Goal: Transaction & Acquisition: Book appointment/travel/reservation

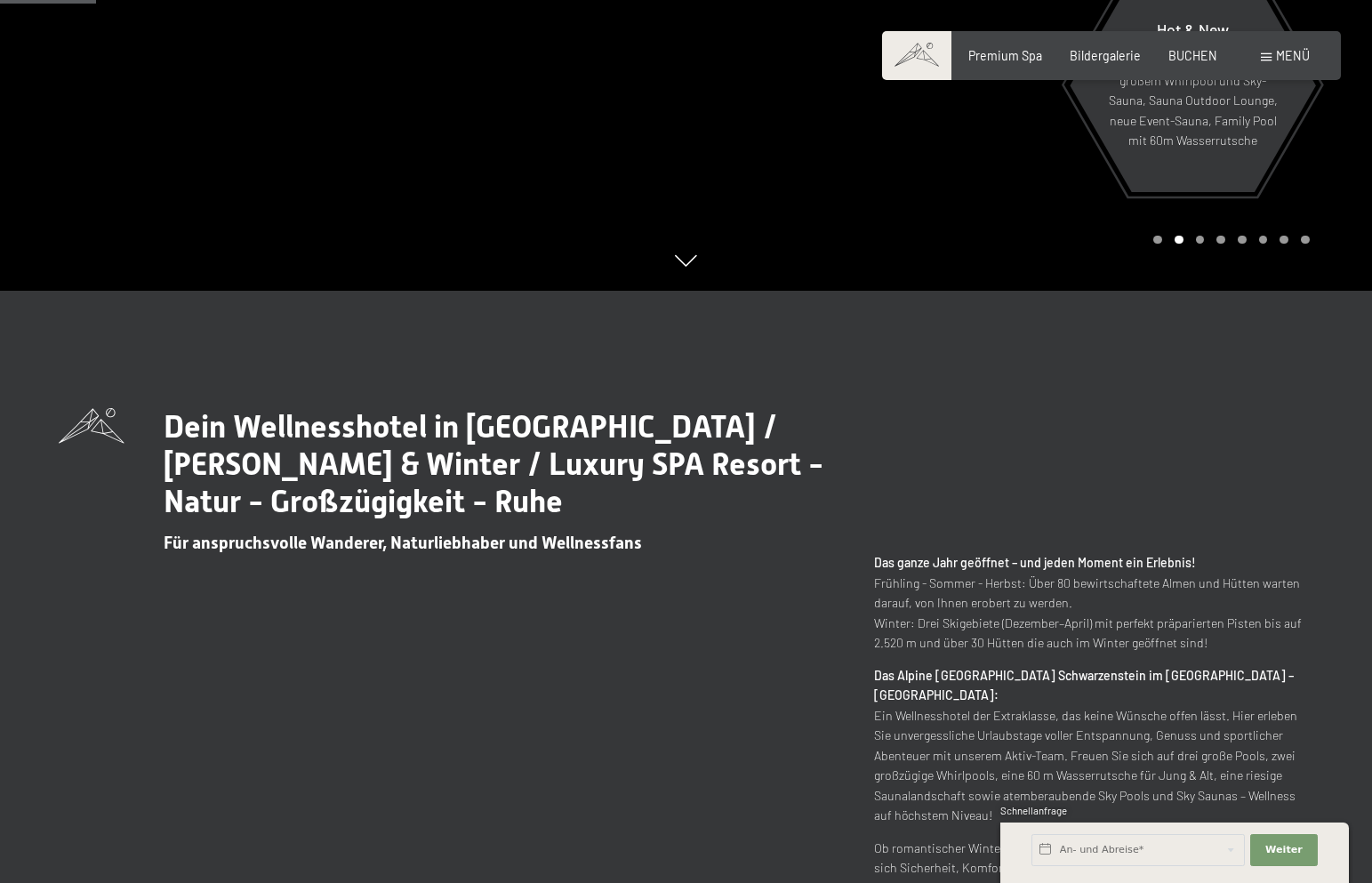
scroll to position [594, 0]
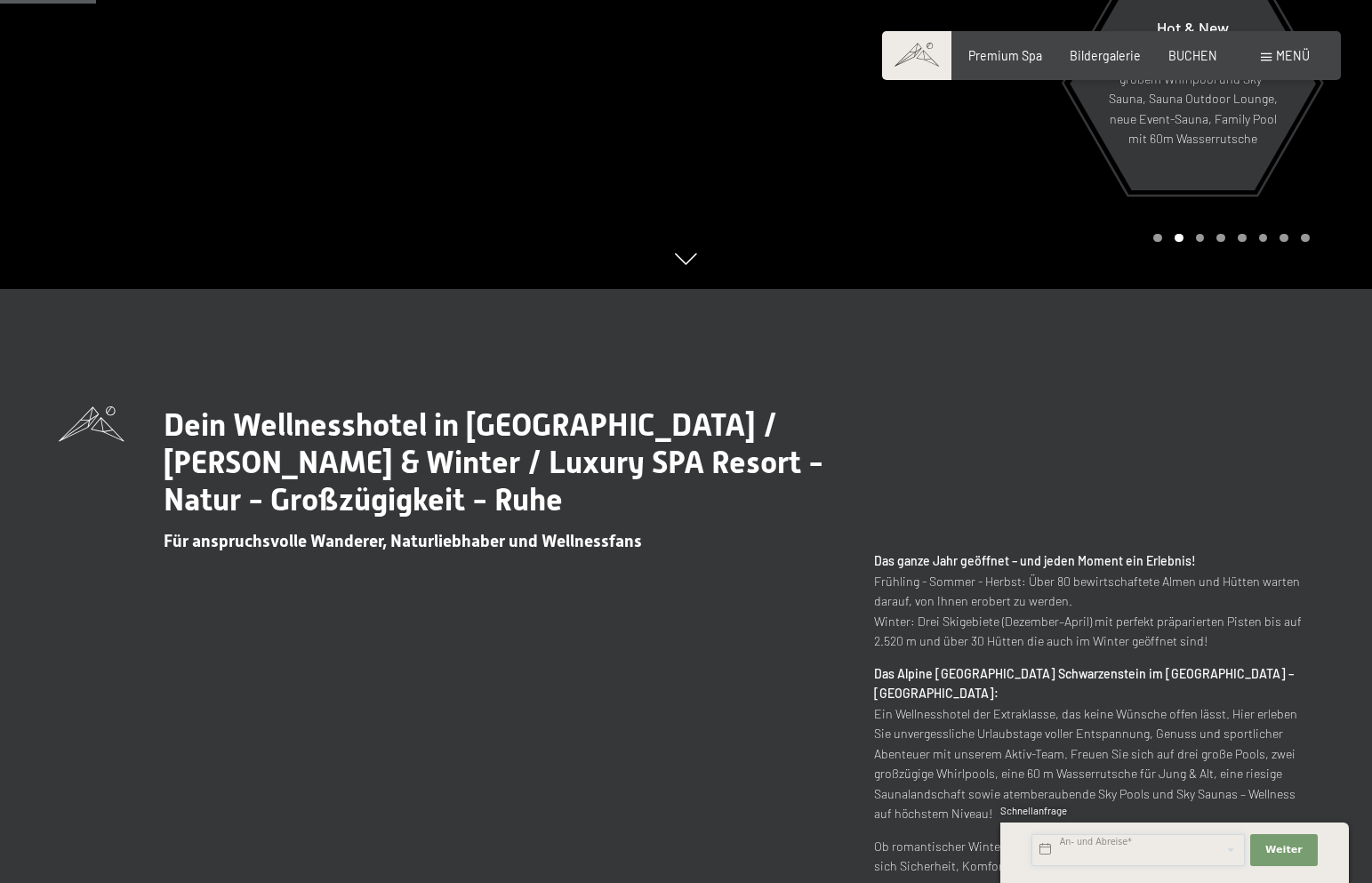
click at [1135, 852] on input "text" at bounding box center [1138, 851] width 214 height 32
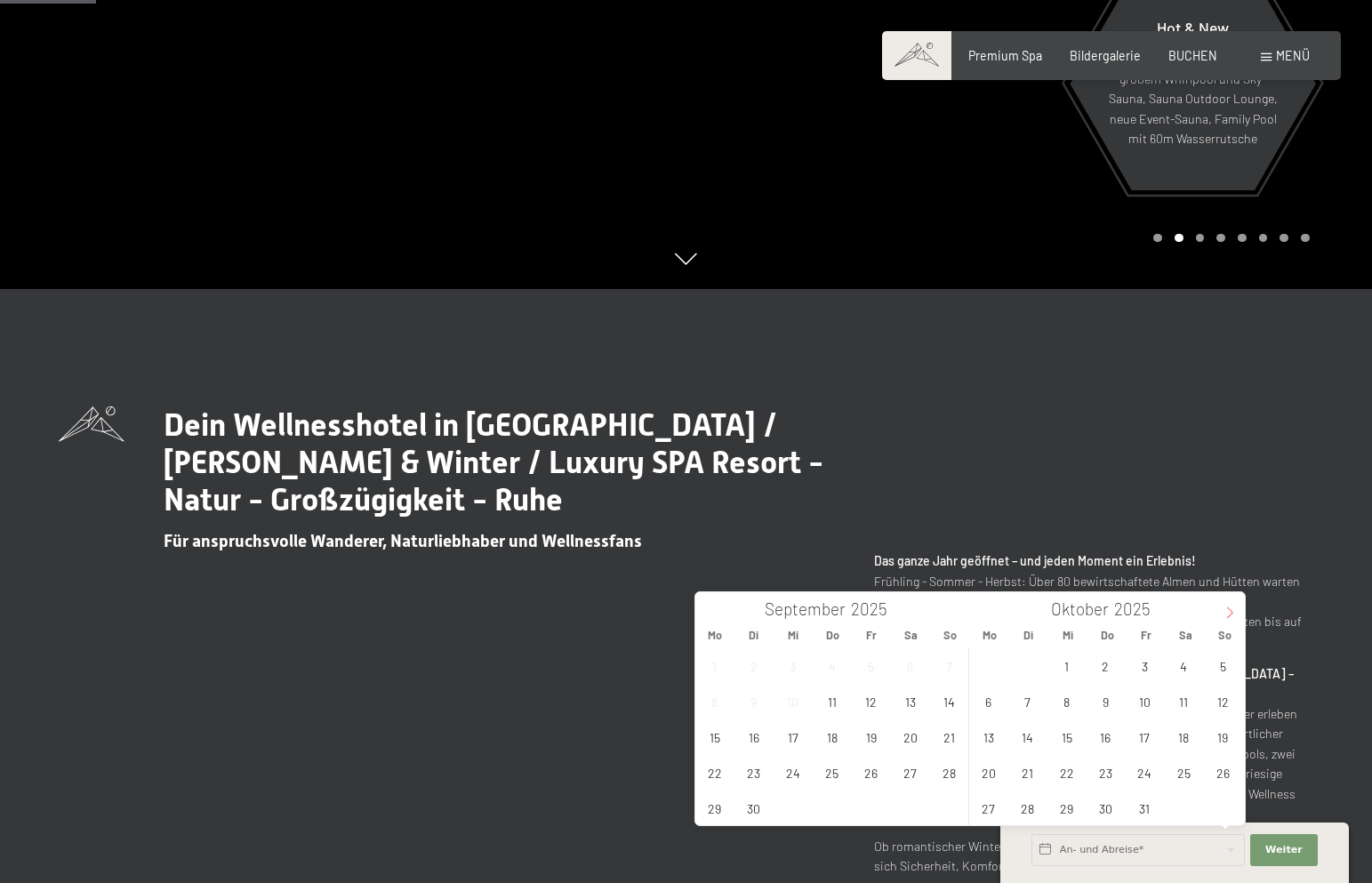
click at [1229, 612] on icon at bounding box center [1229, 612] width 12 height 12
type input "2026"
click at [1141, 706] on span "9" at bounding box center [1145, 701] width 34 height 34
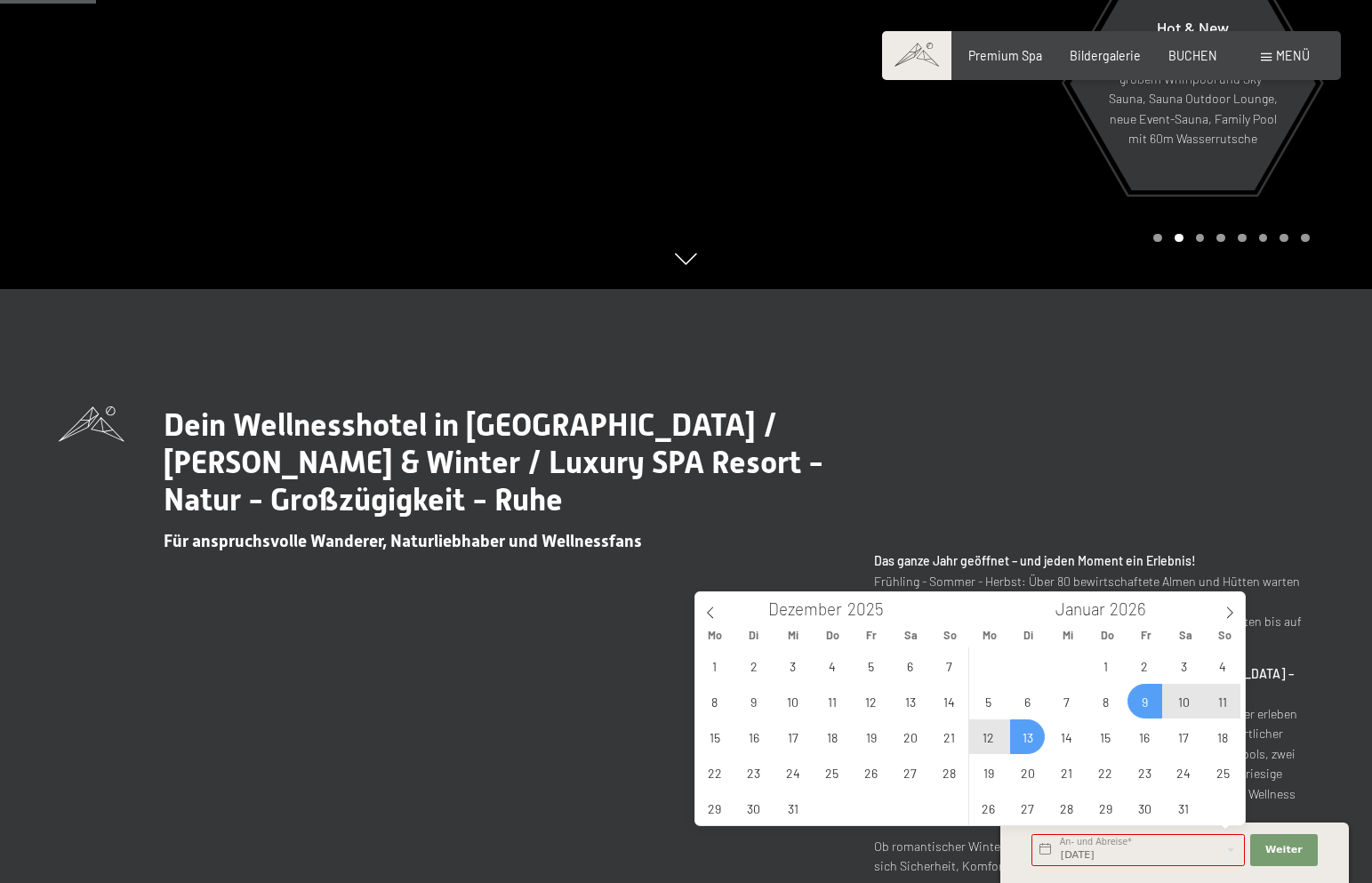
click at [1034, 738] on span "13" at bounding box center [1027, 737] width 34 height 34
type input "[DATE] - [DATE]"
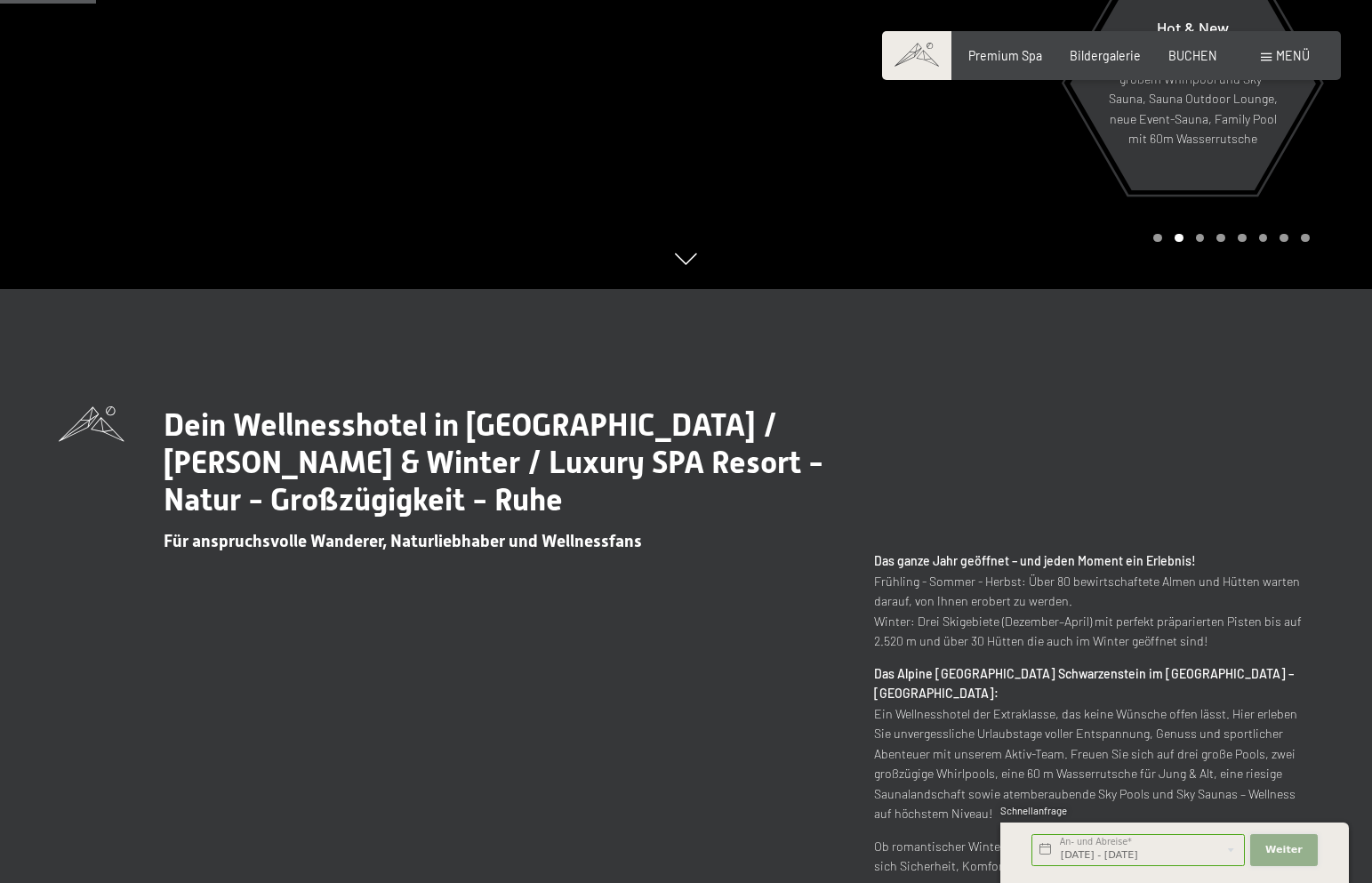
click at [1287, 851] on span "Weiter" at bounding box center [1283, 850] width 37 height 14
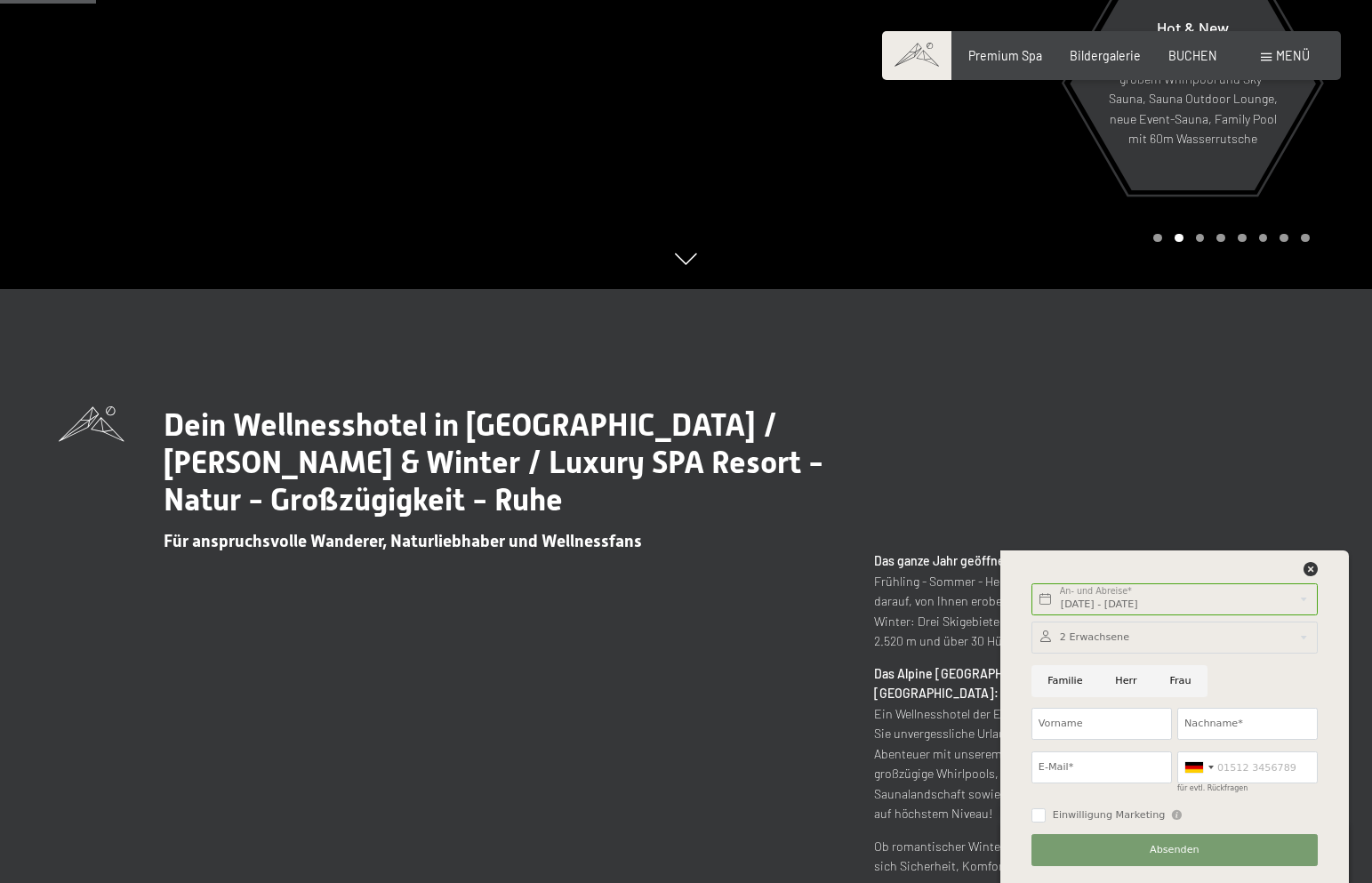
click at [1198, 356] on div "Dein Wellnesshotel in [GEOGRAPHIC_DATA] / [PERSON_NAME] & Winter / Luxury SPA R…" at bounding box center [686, 698] width 1372 height 818
click at [1196, 56] on span "BUCHEN" at bounding box center [1192, 53] width 49 height 15
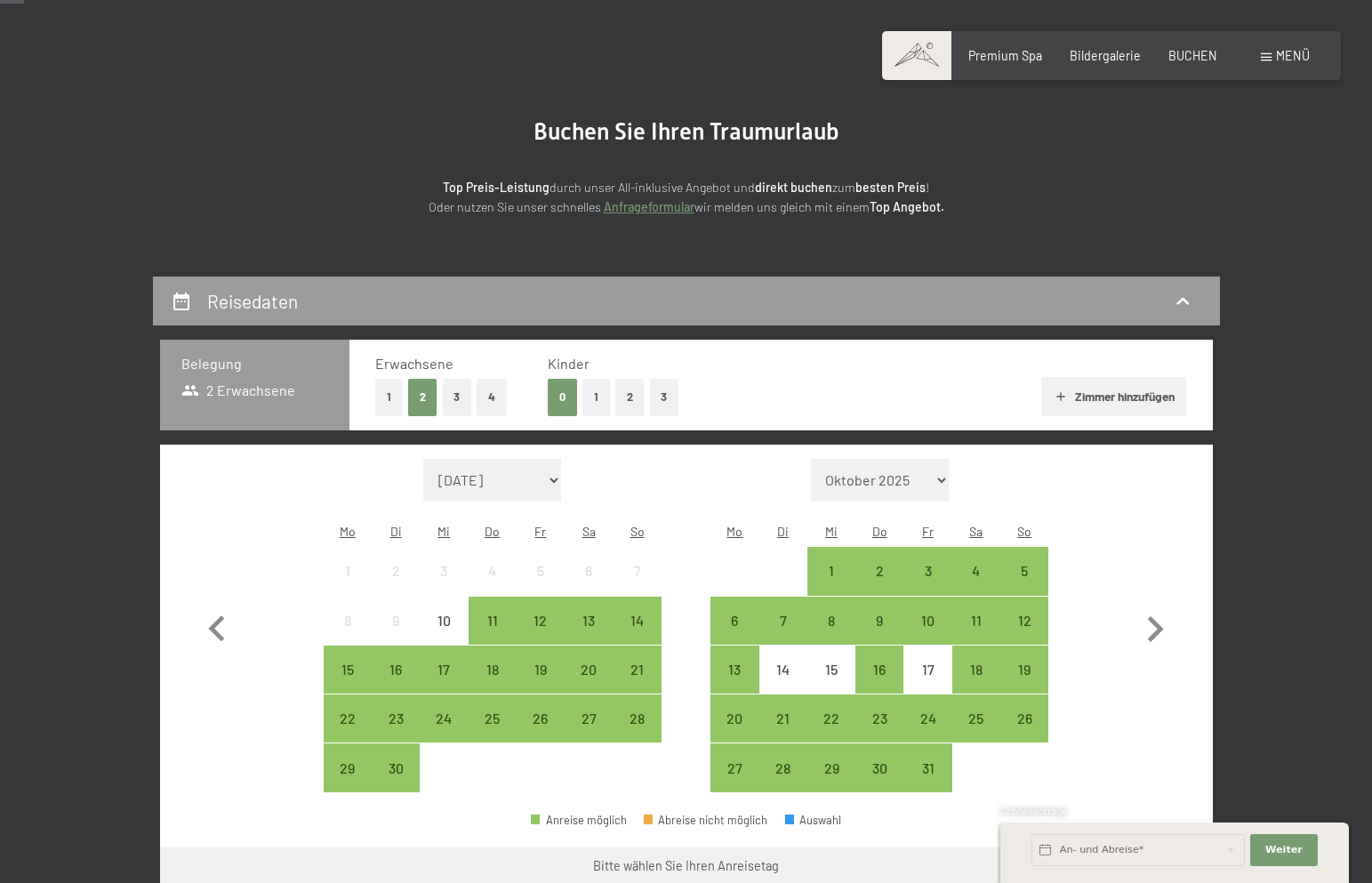
scroll to position [103, 0]
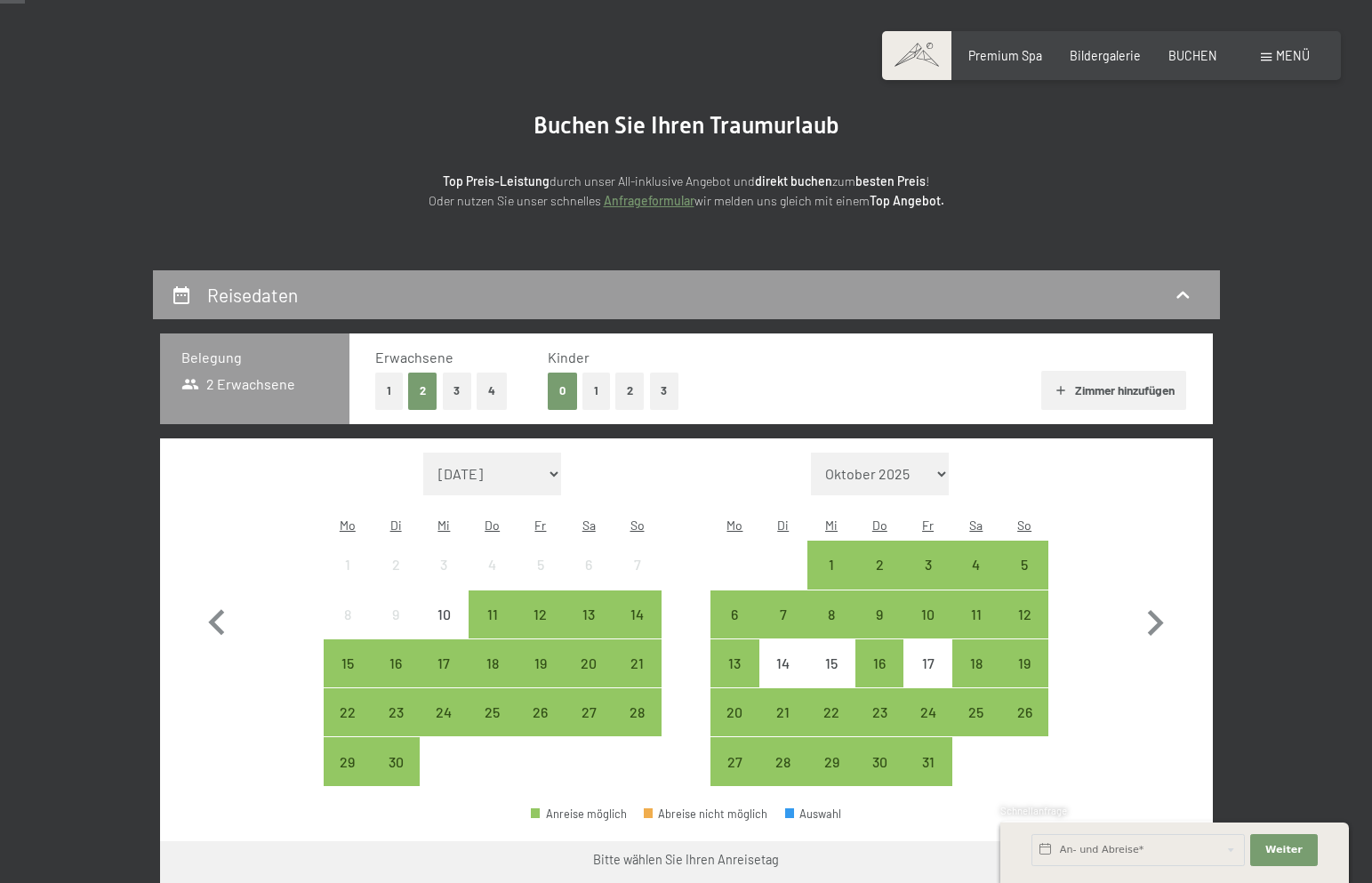
click at [538, 458] on select "September 2025 Oktober 2025 November 2025 Dezember 2025 Januar 2026 Februar 202…" at bounding box center [492, 474] width 138 height 43
select select "2026-01-01"
select select "2026-02-01"
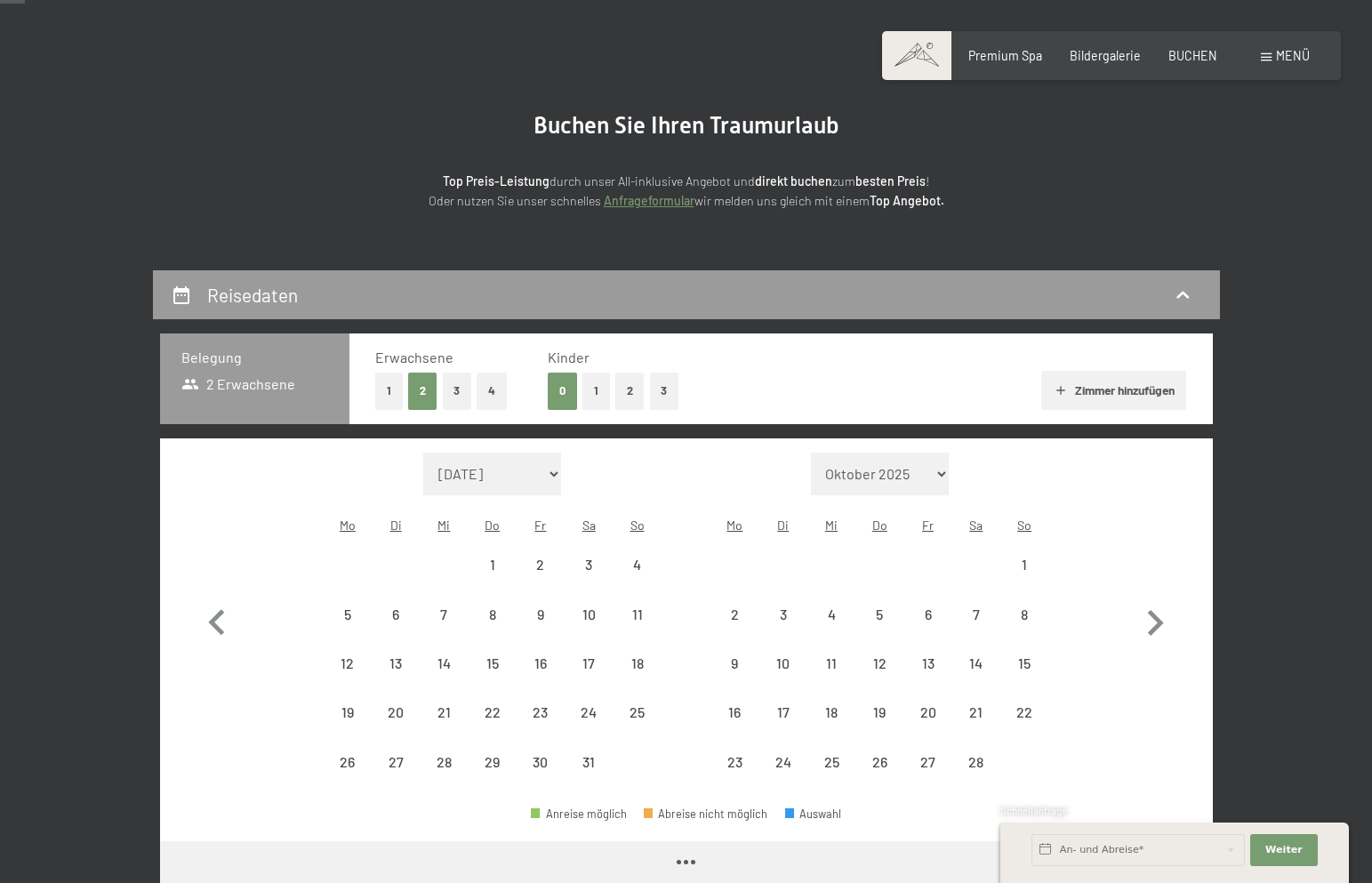
select select "2026-01-01"
select select "2026-02-01"
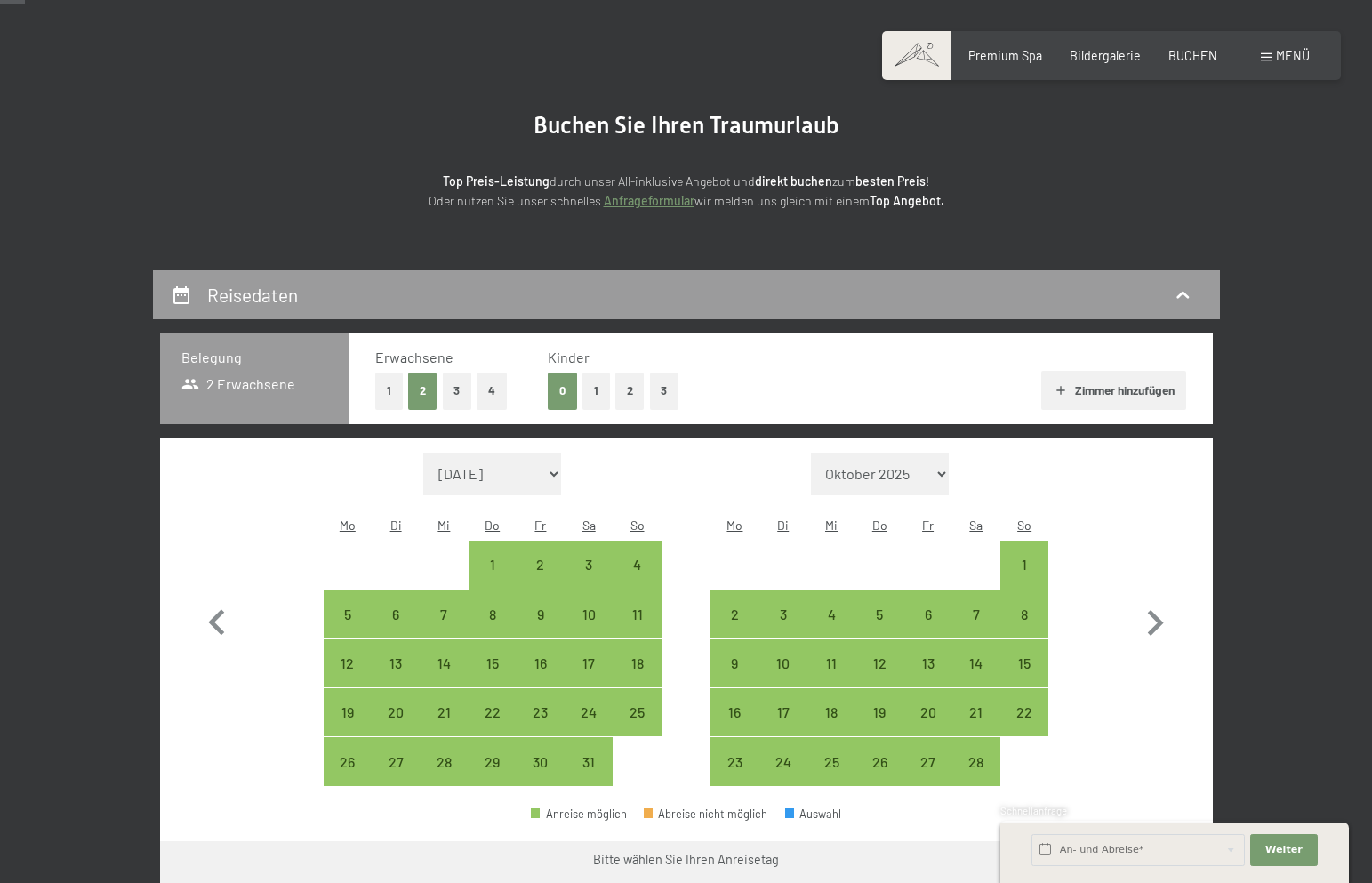
select select "2025-12-01"
select select "2026-01-01"
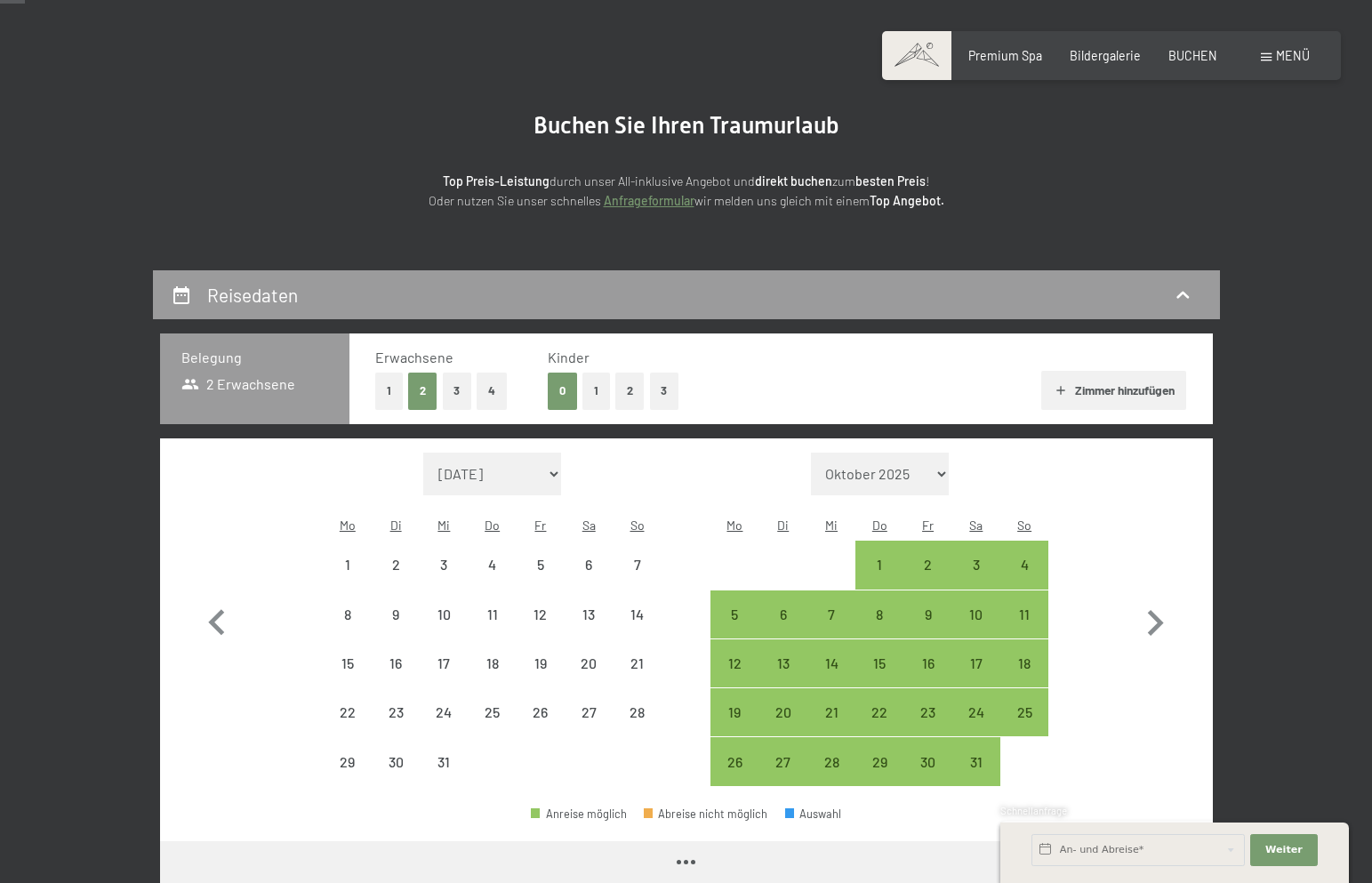
select select "2025-12-01"
select select "2026-01-01"
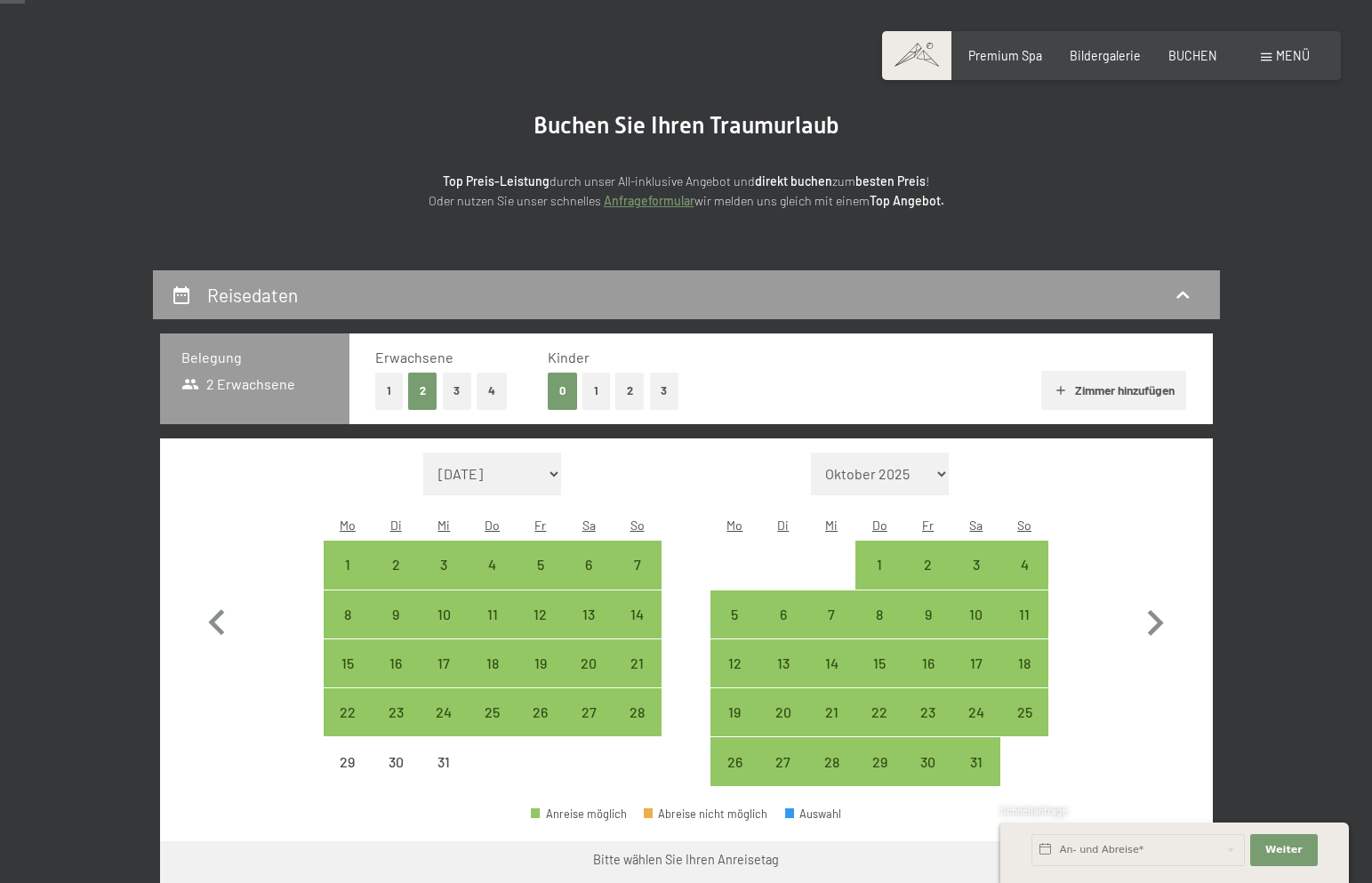
click at [497, 462] on select "September 2025 Oktober 2025 November 2025 Dezember 2025 Januar 2026 Februar 202…" at bounding box center [492, 474] width 138 height 43
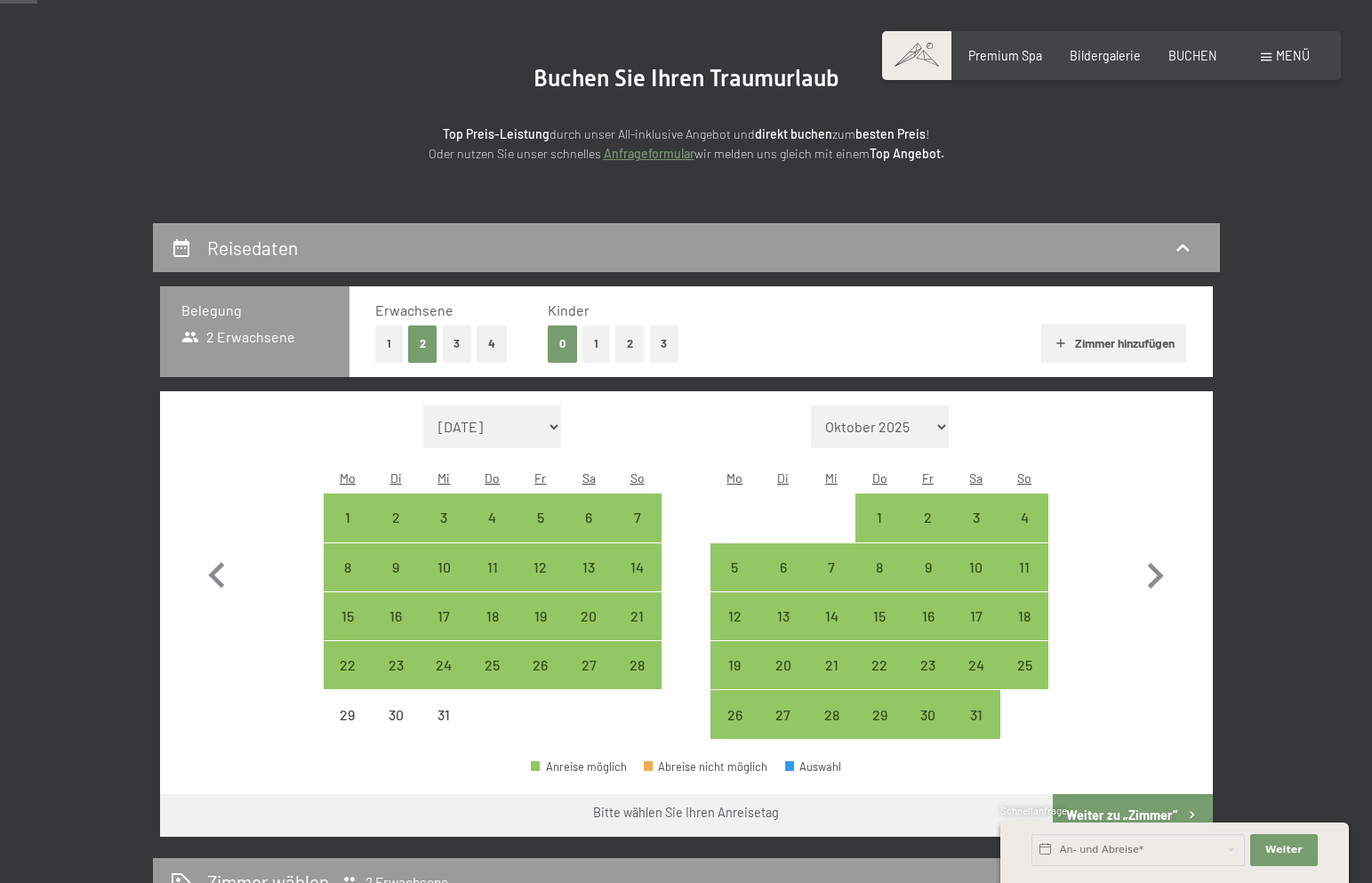
scroll to position [154, 0]
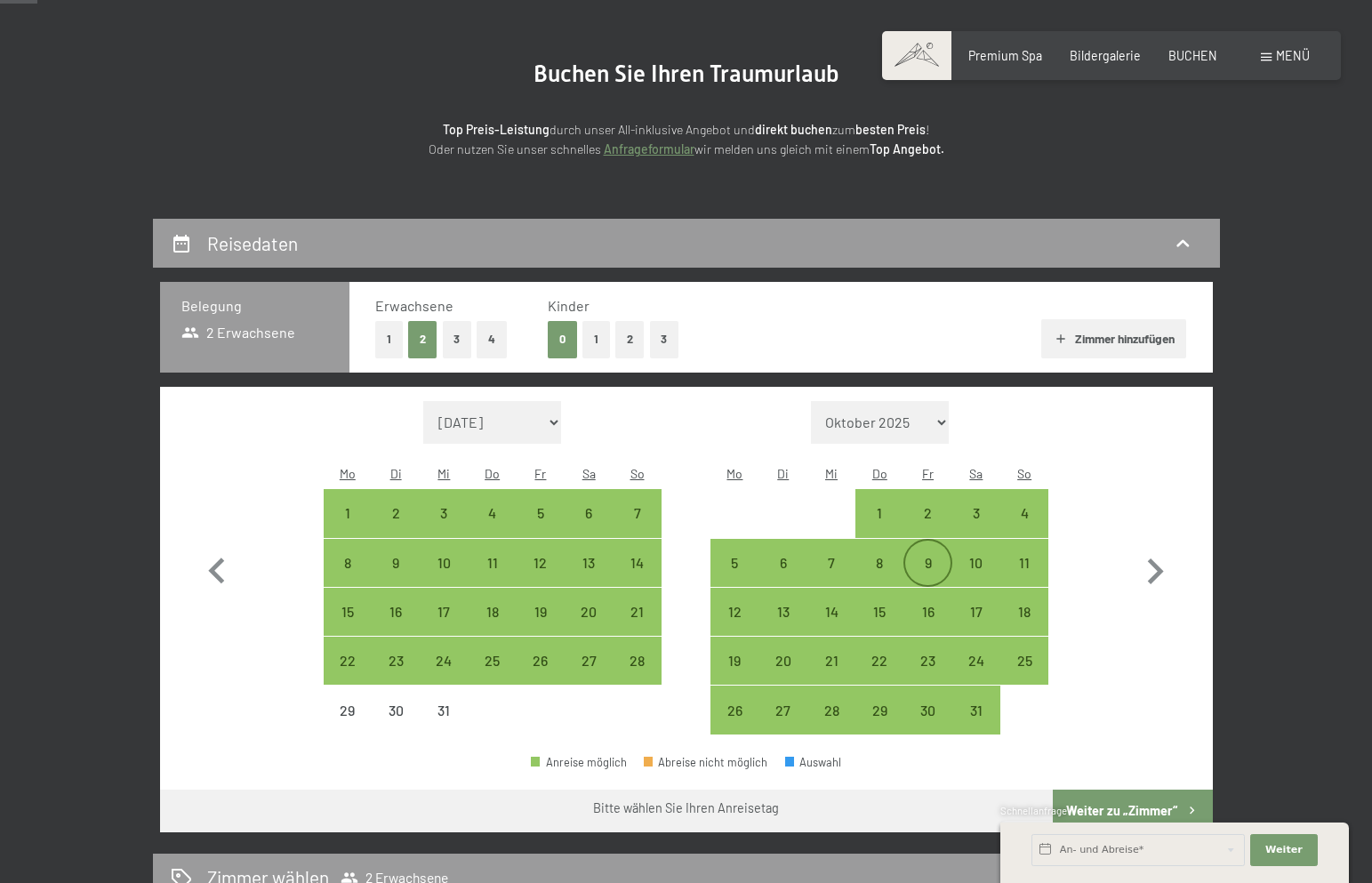
click at [924, 556] on div "9" at bounding box center [927, 578] width 45 height 45
select select "2025-12-01"
select select "2026-01-01"
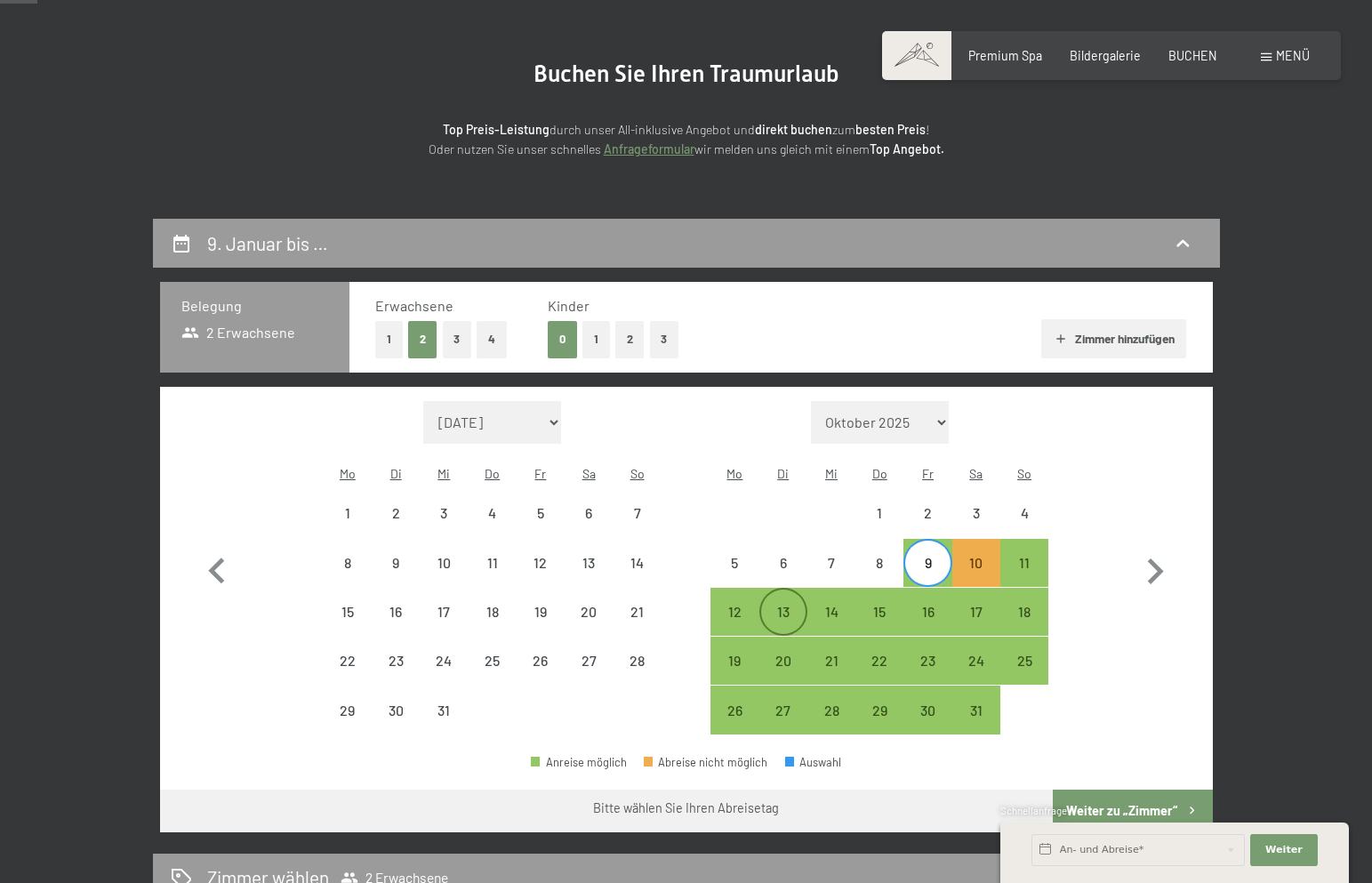
click at [786, 605] on div "13" at bounding box center [783, 626] width 45 height 45
select select "2025-12-01"
select select "2026-01-01"
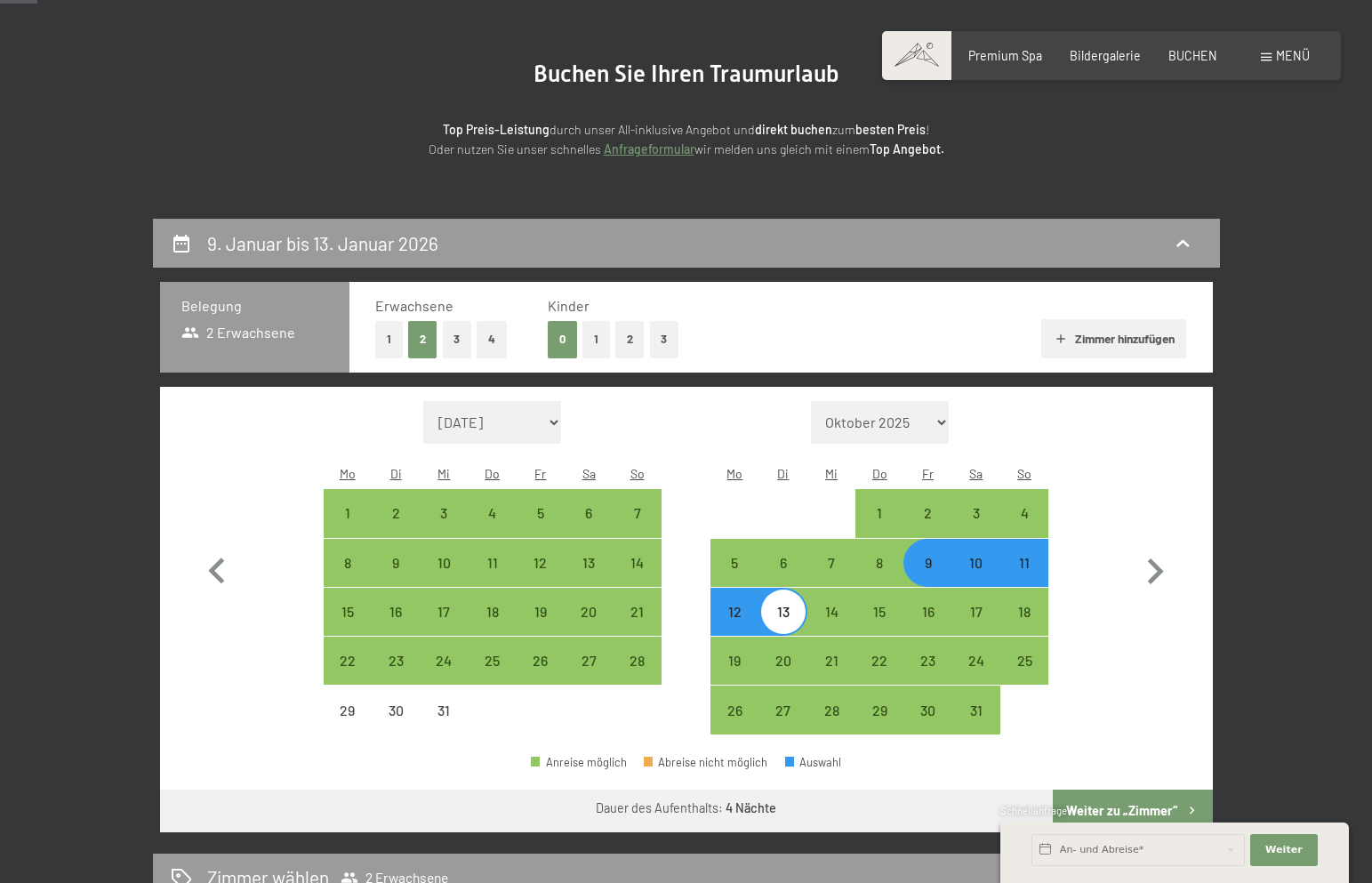
click at [1112, 790] on button "Weiter zu „Zimmer“" at bounding box center [1132, 811] width 159 height 43
select select "2025-12-01"
select select "2026-01-01"
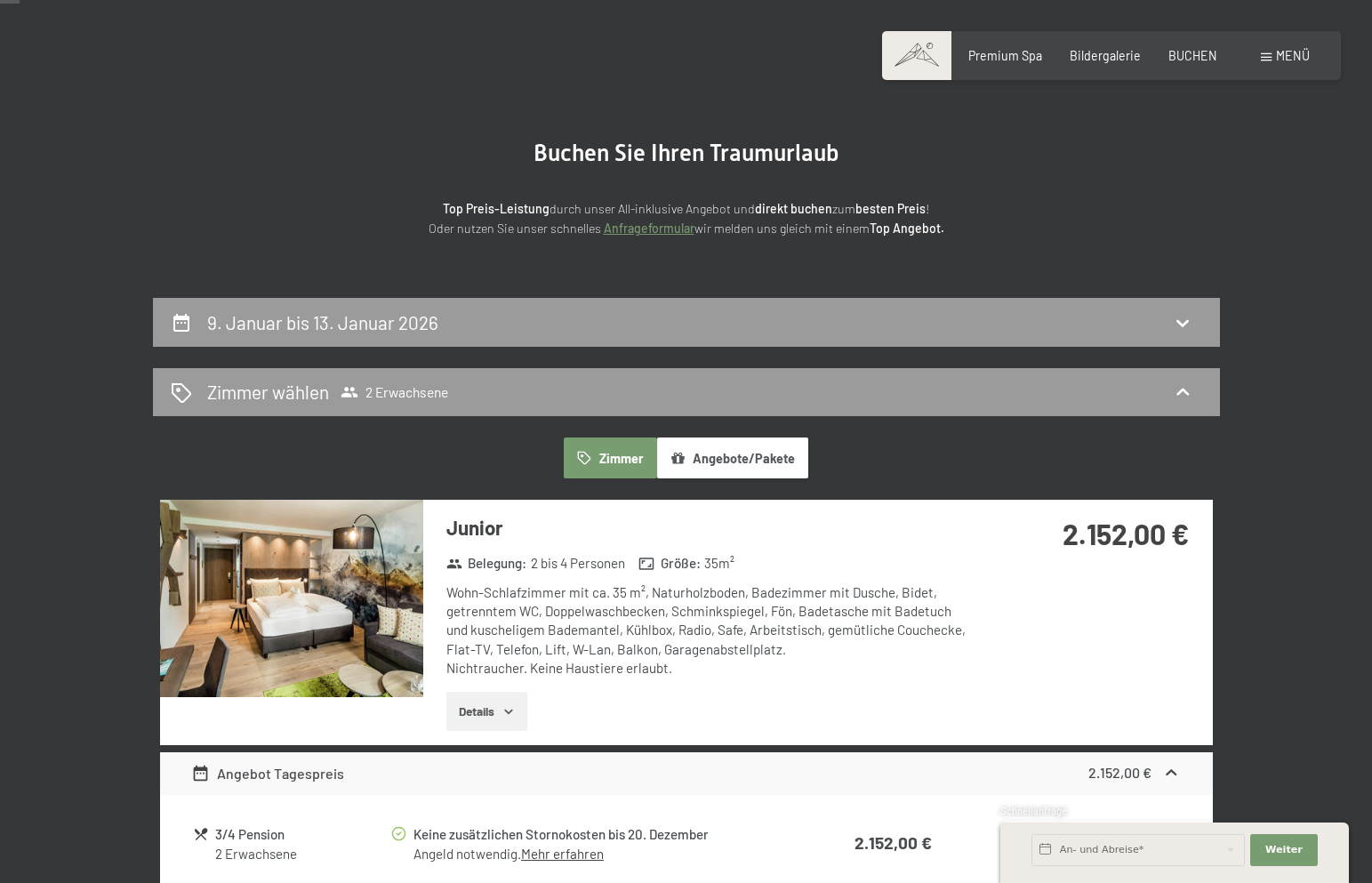
scroll to position [79, 0]
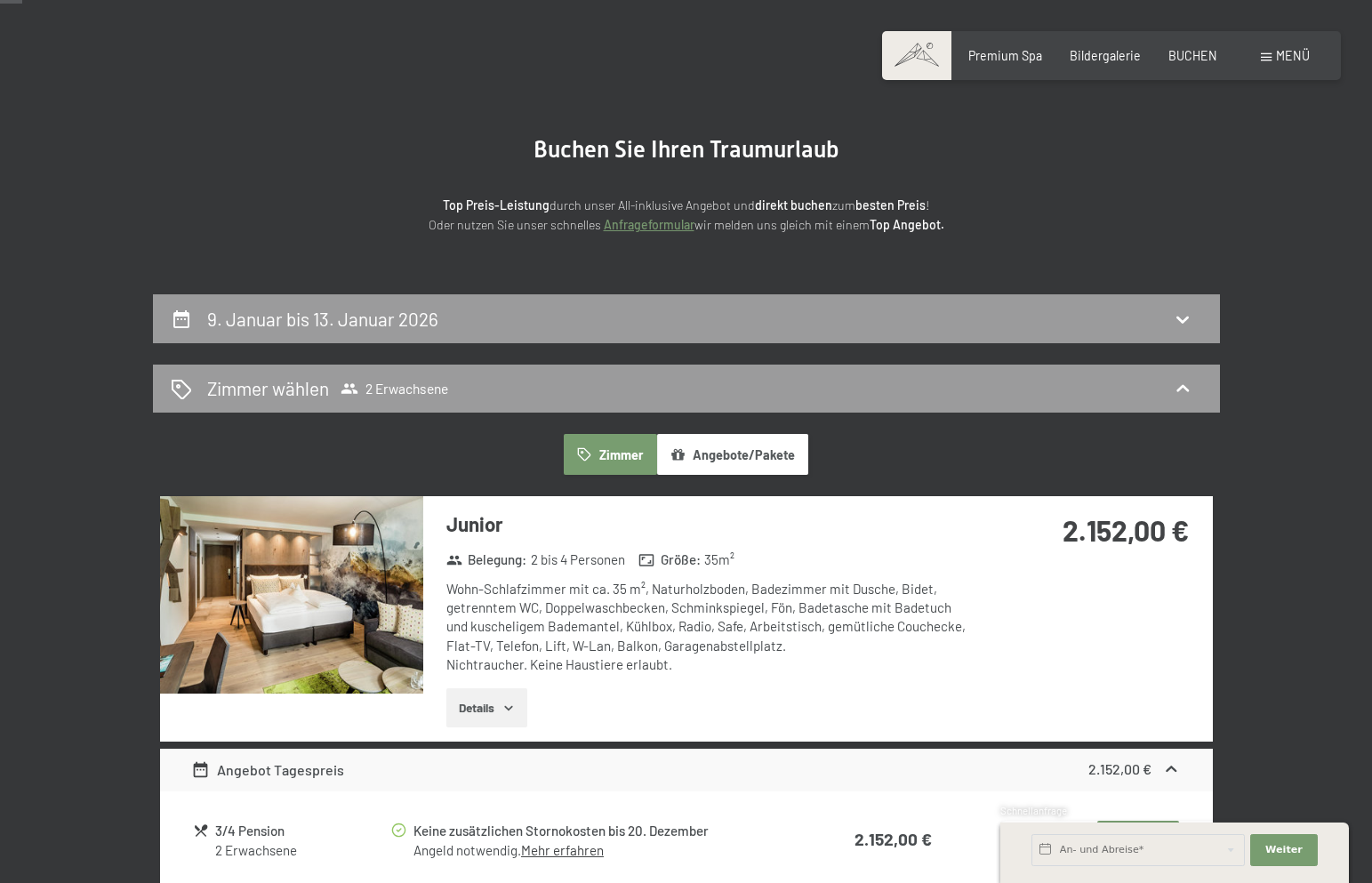
click at [497, 699] on button "Details" at bounding box center [486, 708] width 81 height 39
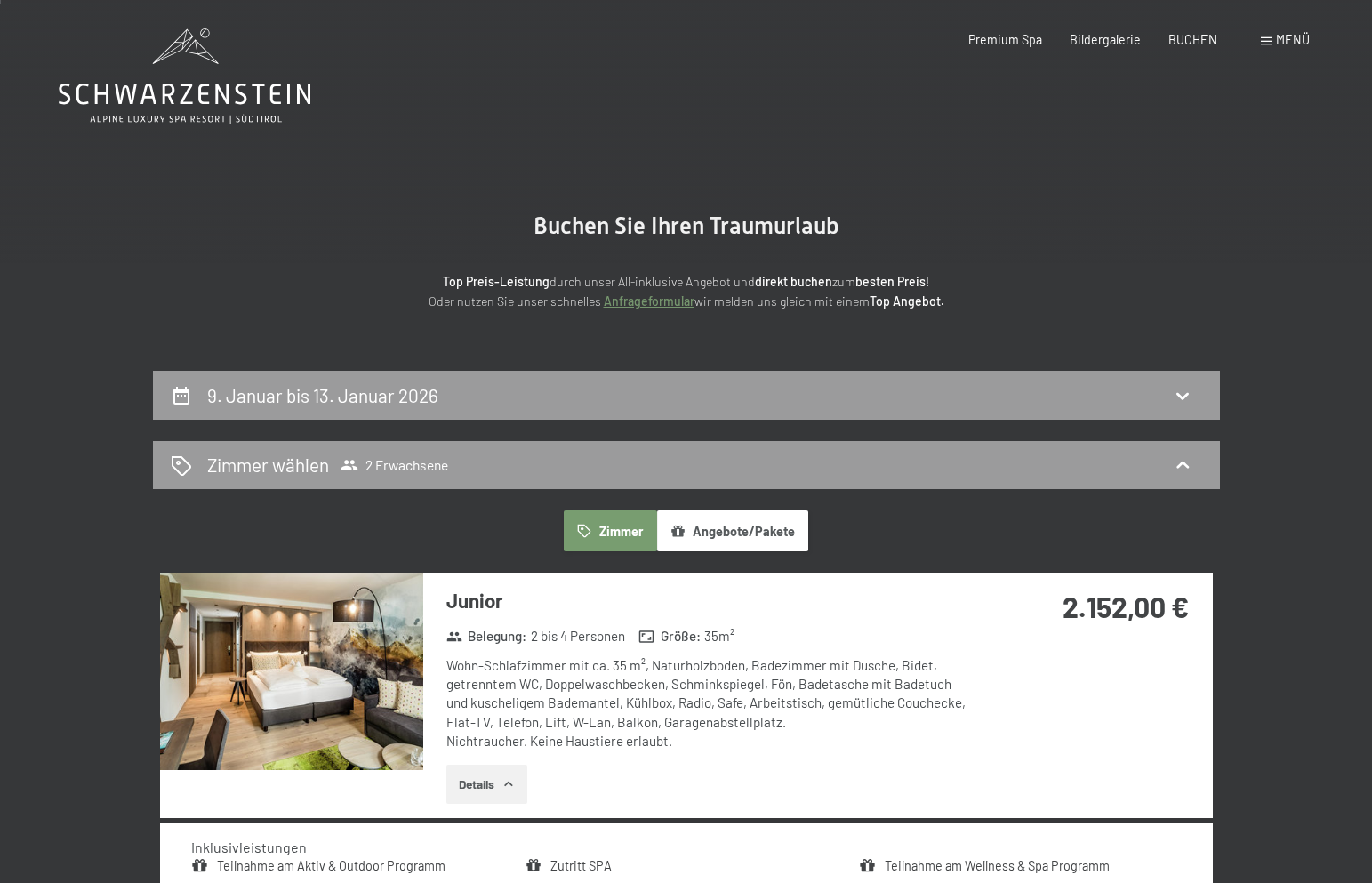
scroll to position [0, 0]
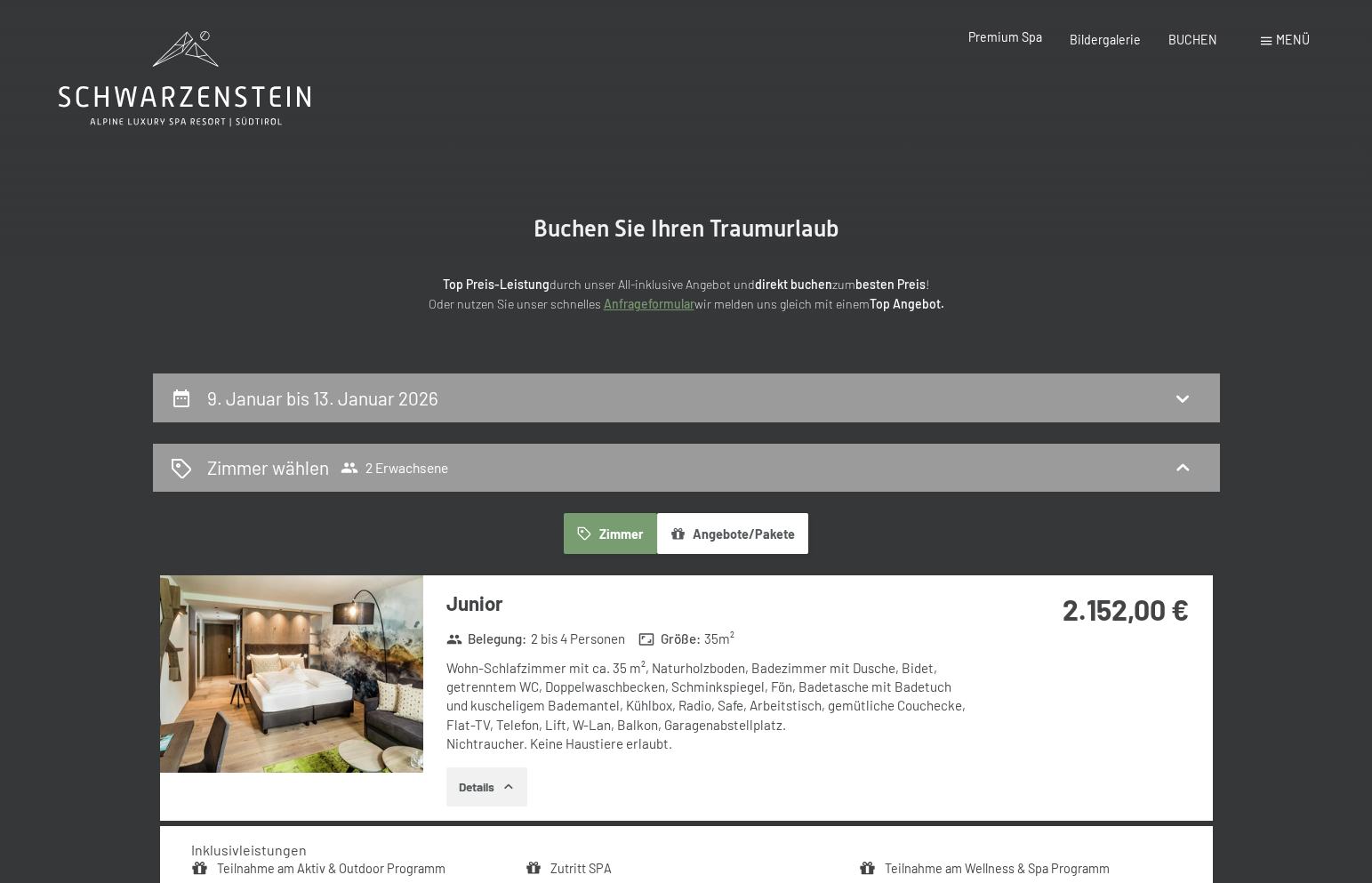
click at [1013, 36] on span "Premium Spa" at bounding box center [1005, 37] width 73 height 15
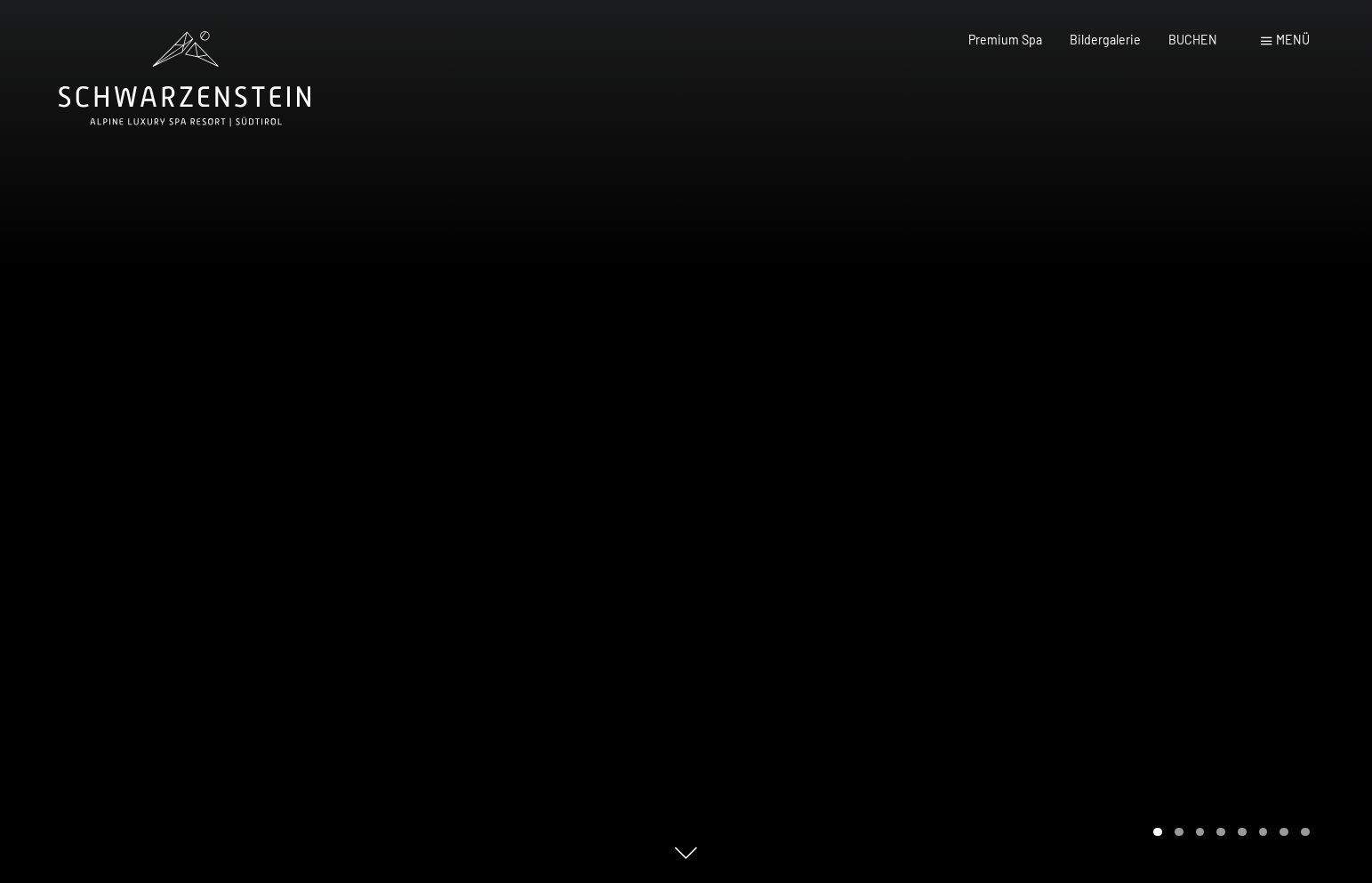
click at [688, 453] on div at bounding box center [1030, 442] width 686 height 883
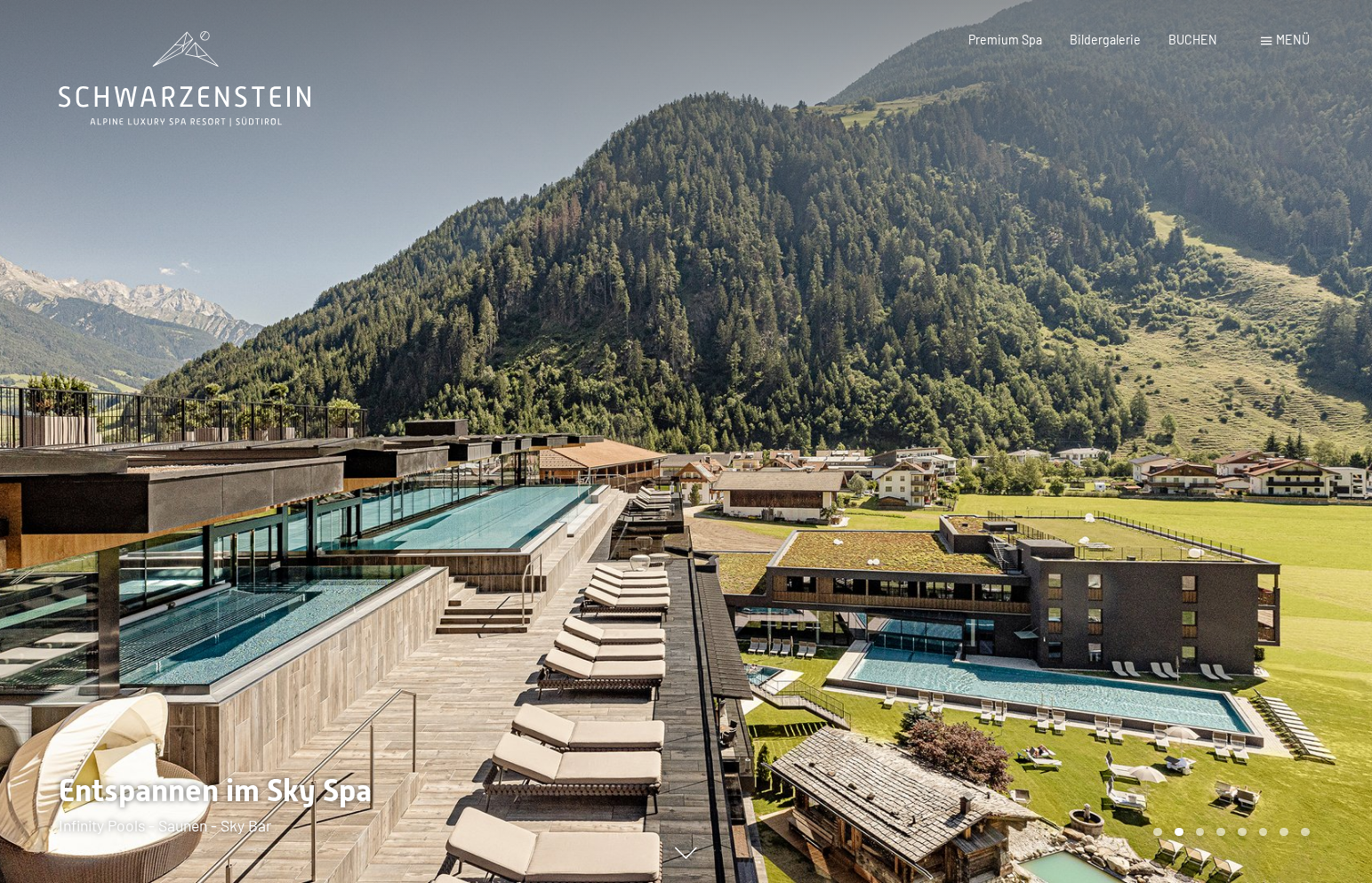
click at [1253, 694] on div at bounding box center [1030, 442] width 686 height 883
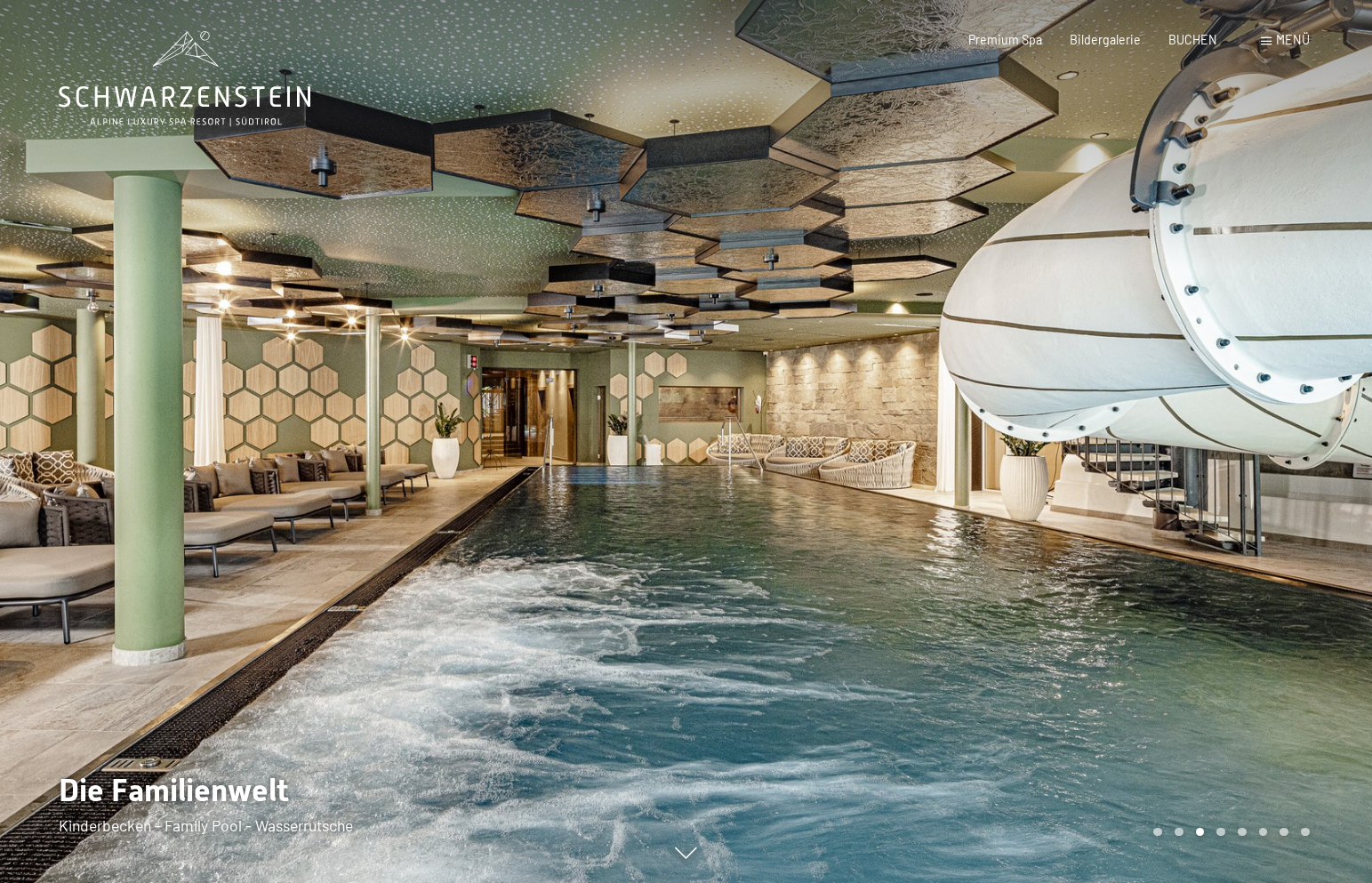
click at [1253, 694] on div at bounding box center [1030, 442] width 686 height 883
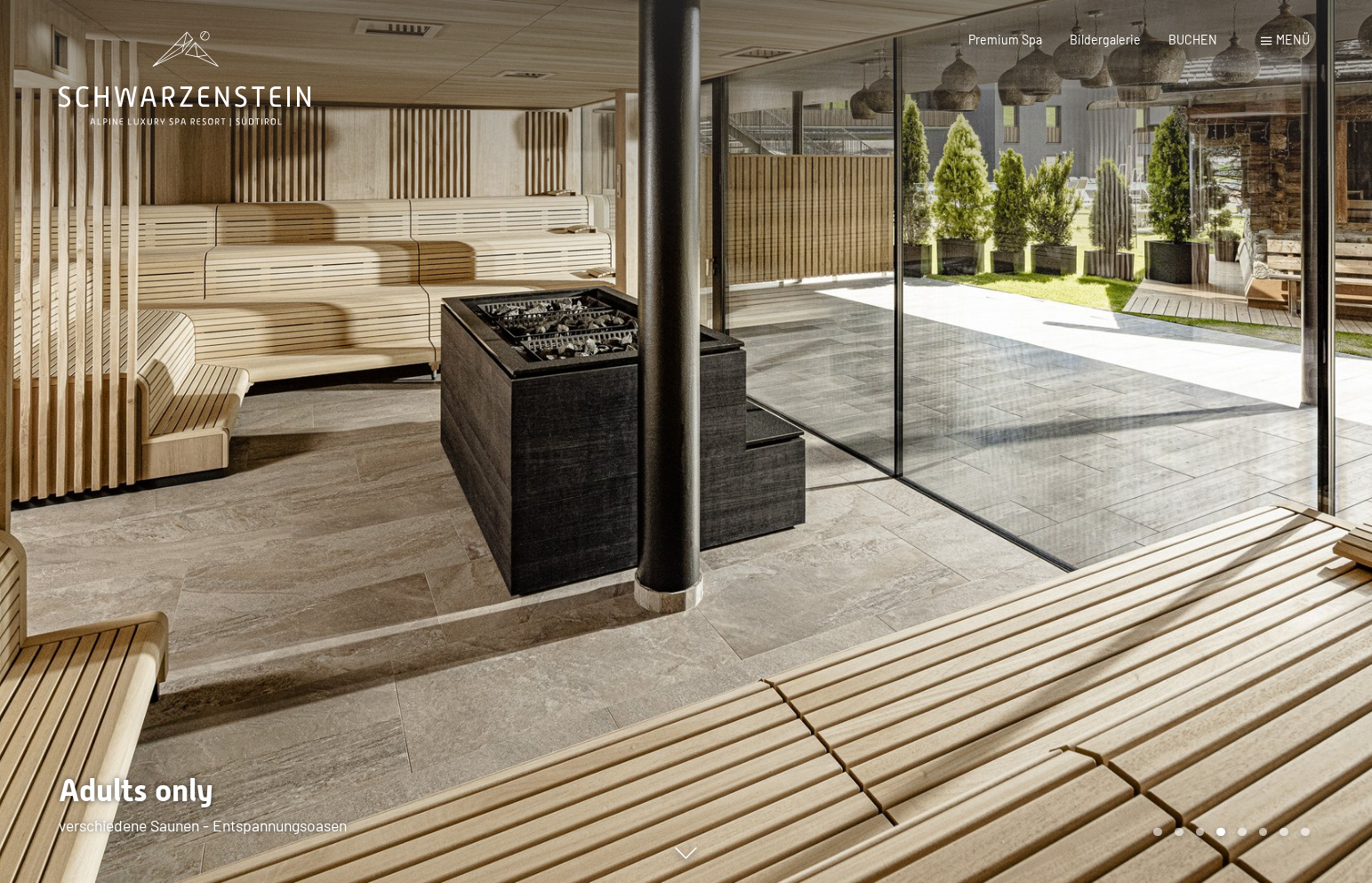
click at [1253, 694] on div at bounding box center [1030, 442] width 686 height 883
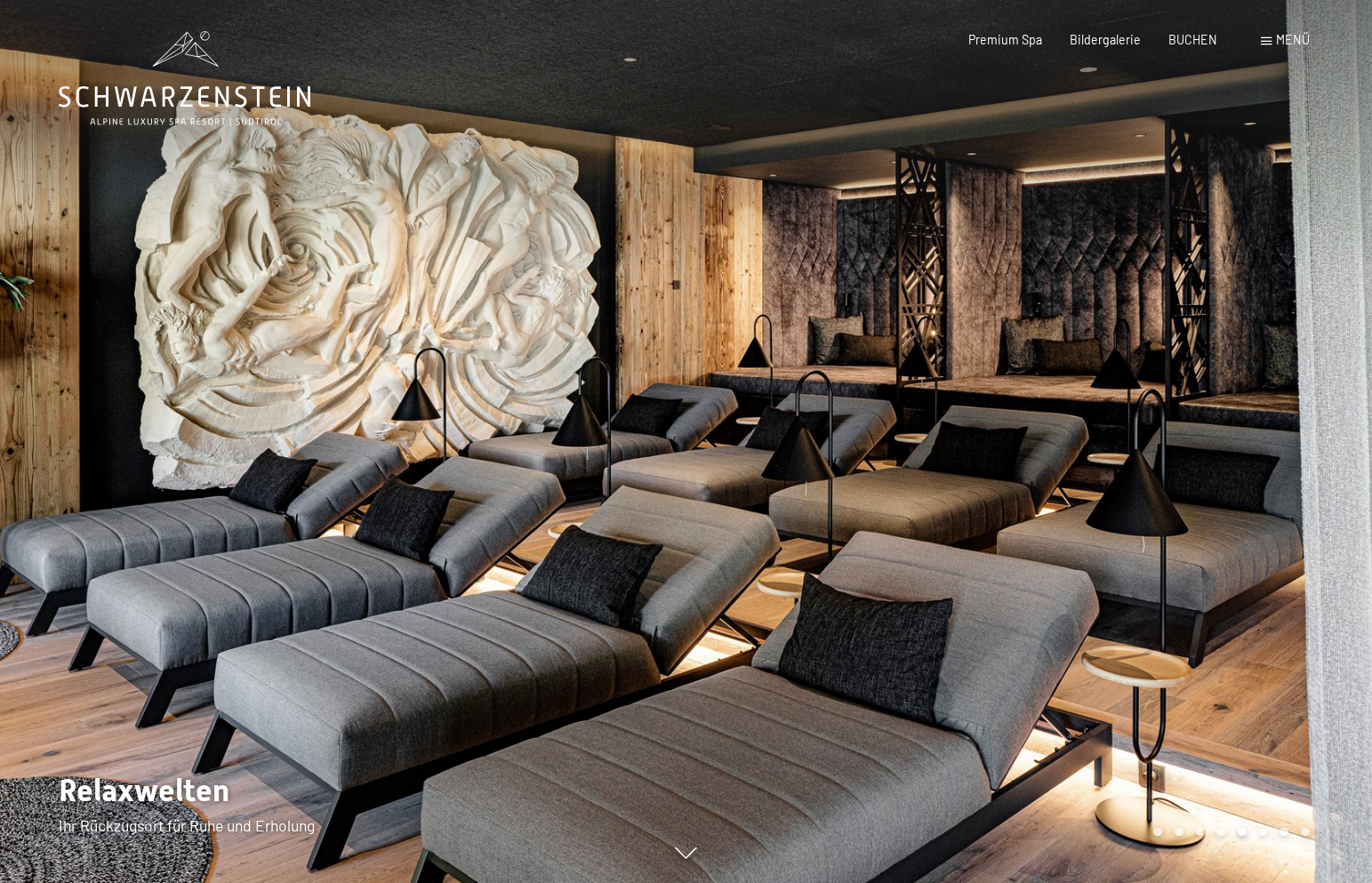
click at [1253, 694] on div at bounding box center [1030, 442] width 686 height 883
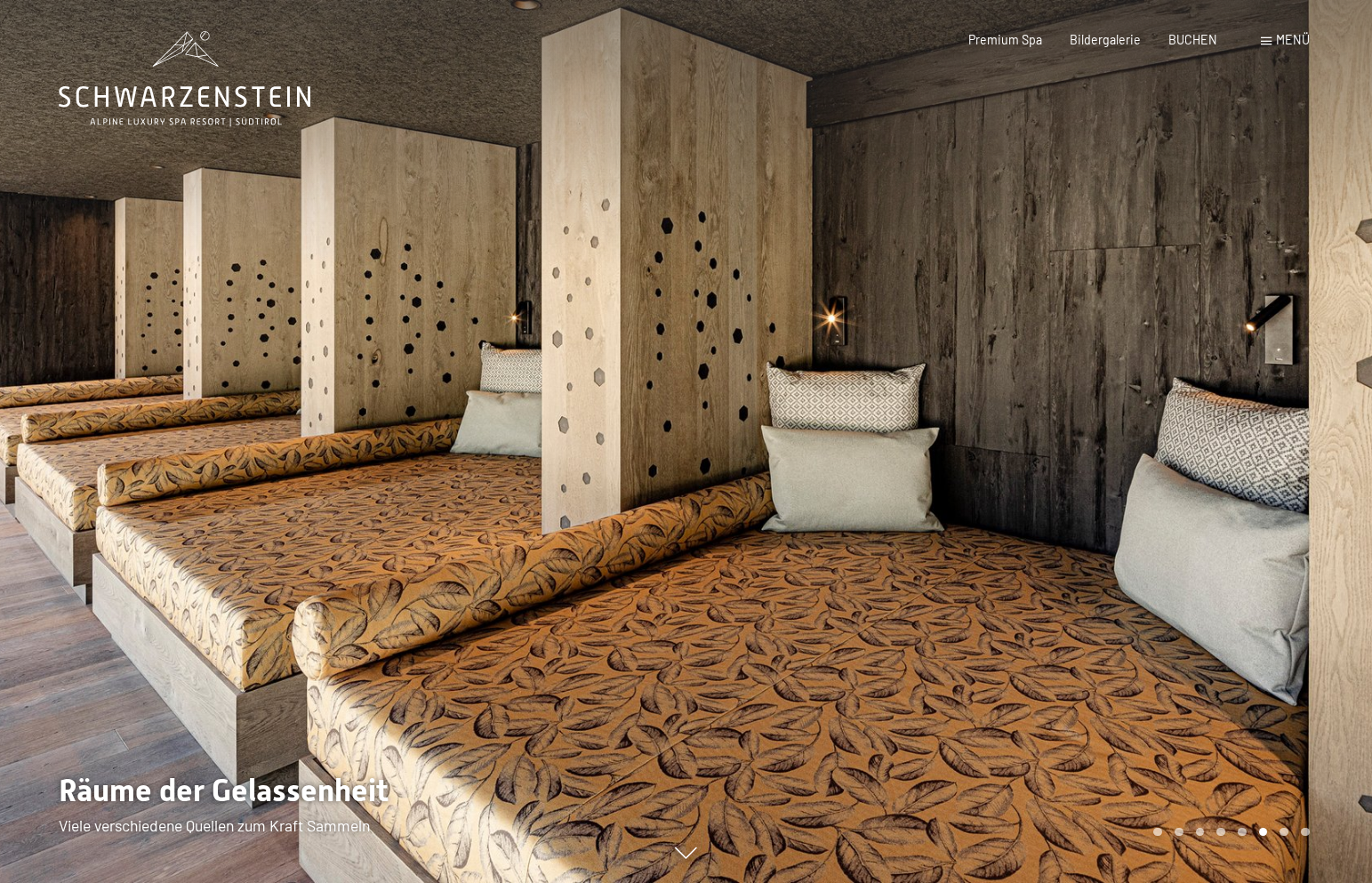
click at [1253, 694] on div at bounding box center [1030, 442] width 686 height 883
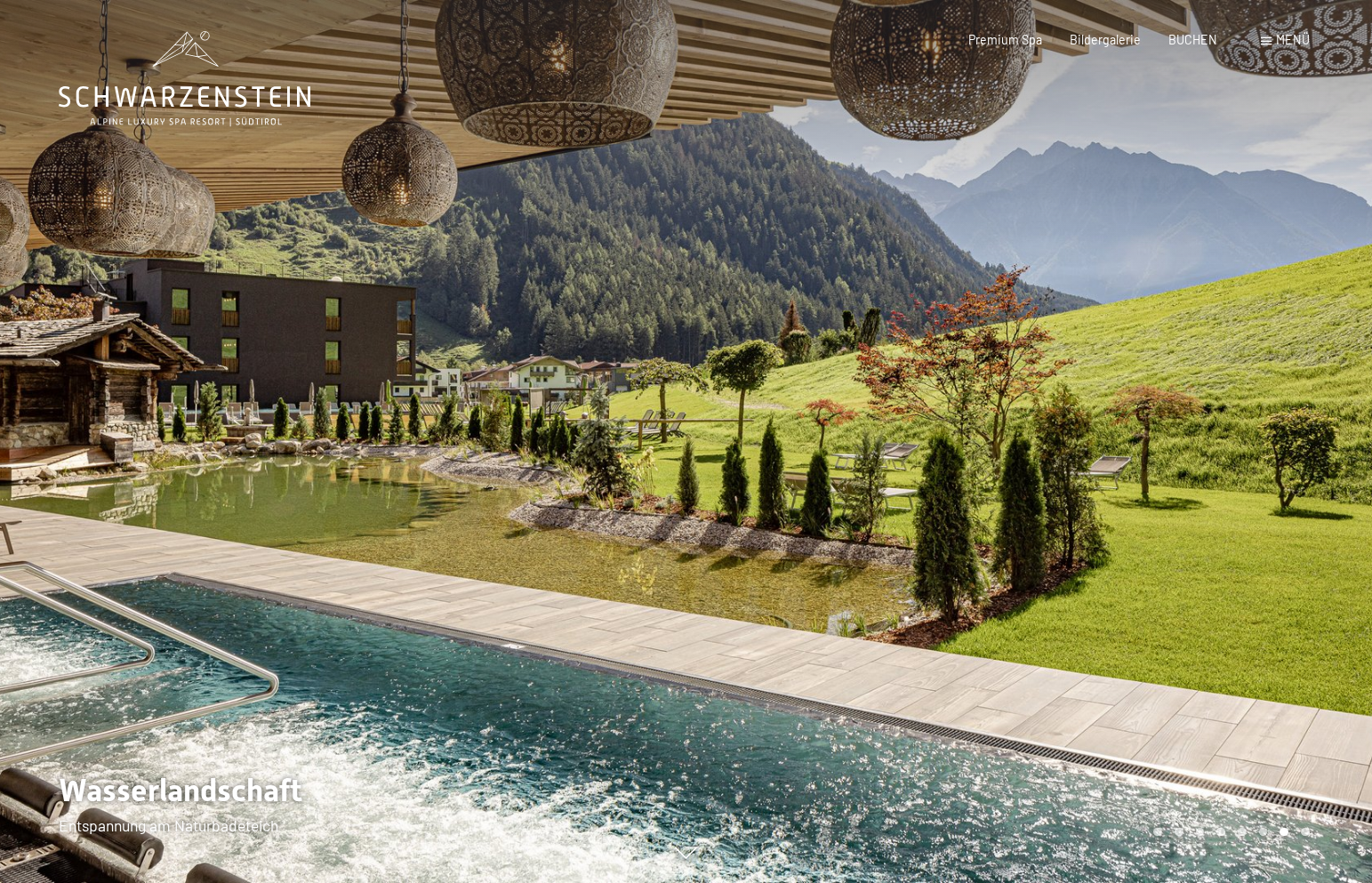
click at [1253, 694] on div at bounding box center [1030, 442] width 686 height 883
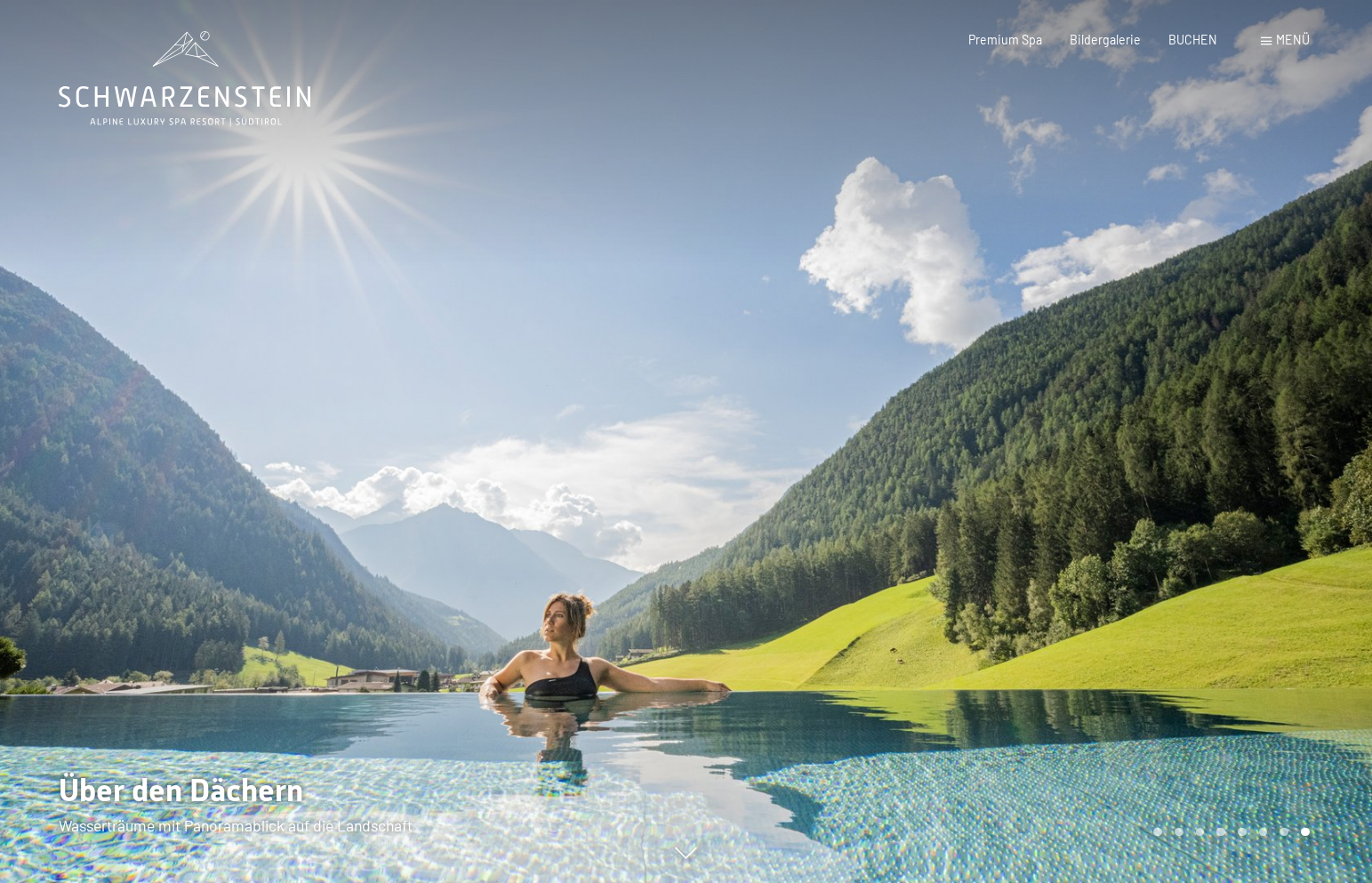
click at [1253, 694] on div at bounding box center [1030, 442] width 686 height 883
